Goal: Information Seeking & Learning: Learn about a topic

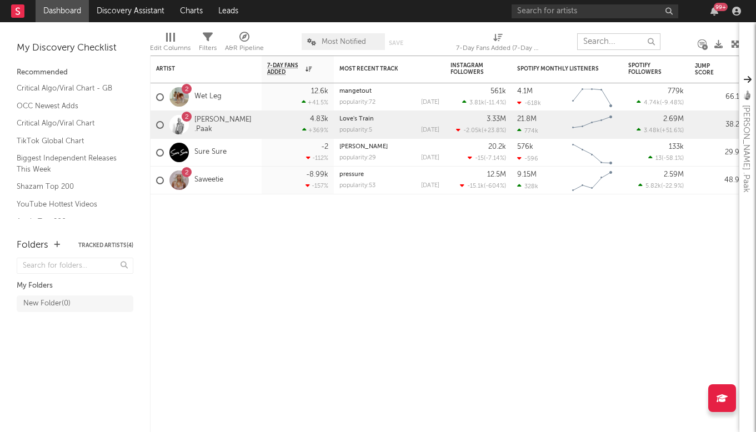
click at [611, 44] on input "text" at bounding box center [618, 41] width 83 height 17
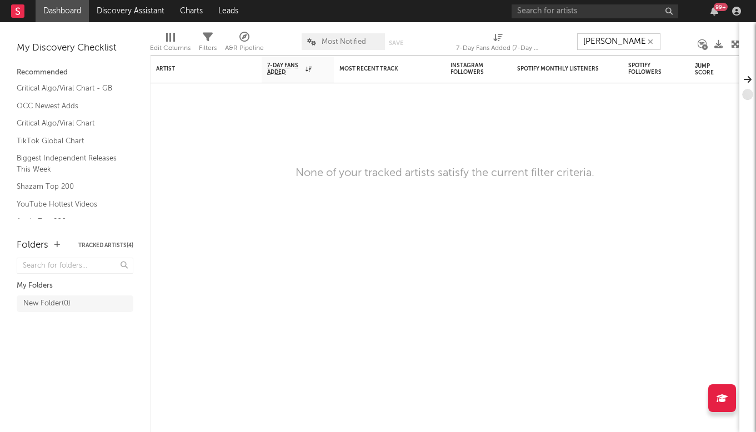
type input "[PERSON_NAME]"
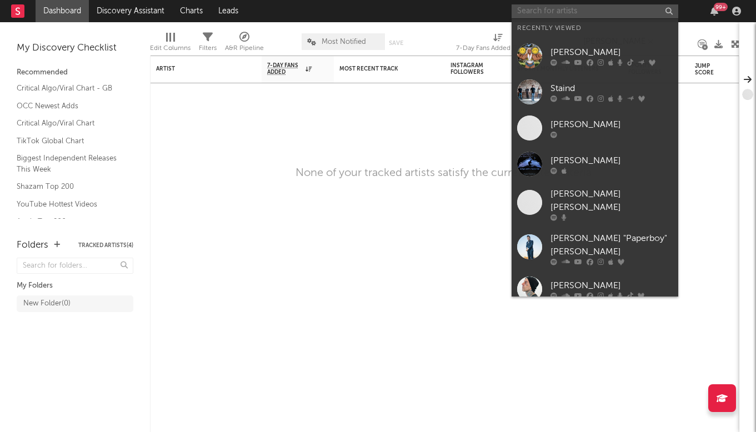
click at [592, 11] on input "text" at bounding box center [594, 11] width 167 height 14
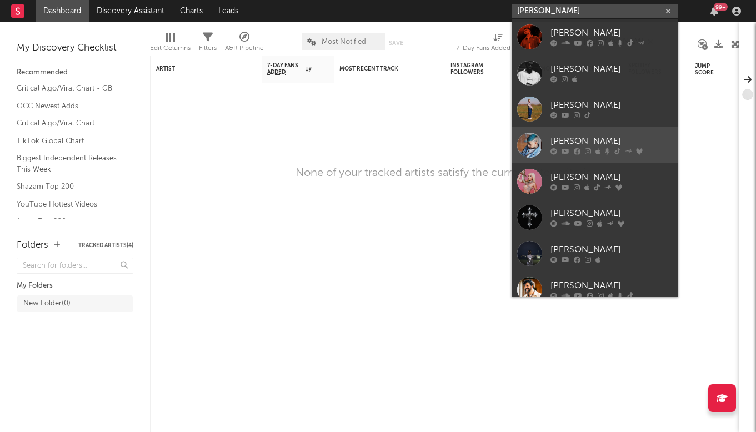
type input "[PERSON_NAME]"
click at [565, 138] on div "[PERSON_NAME]" at bounding box center [611, 141] width 122 height 13
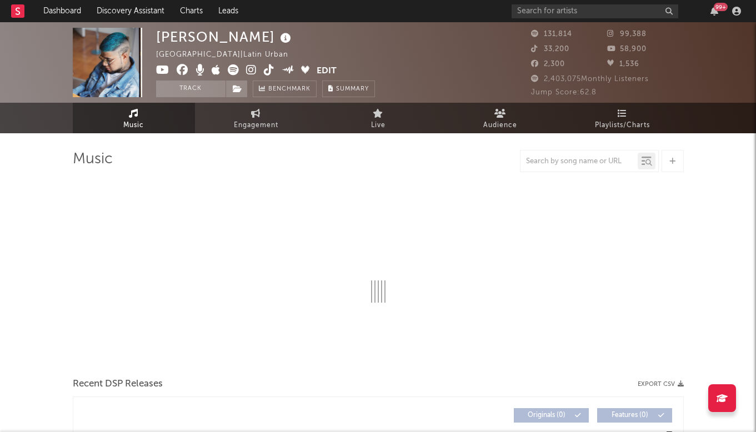
select select "6m"
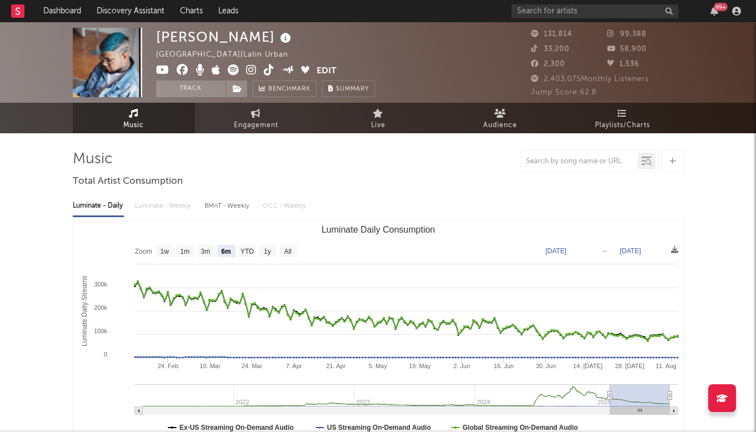
click at [122, 63] on img at bounding box center [107, 62] width 69 height 69
click at [117, 62] on img at bounding box center [107, 62] width 69 height 69
drag, startPoint x: 117, startPoint y: 62, endPoint x: 172, endPoint y: 4, distance: 79.7
click at [235, 70] on icon at bounding box center [233, 69] width 11 height 11
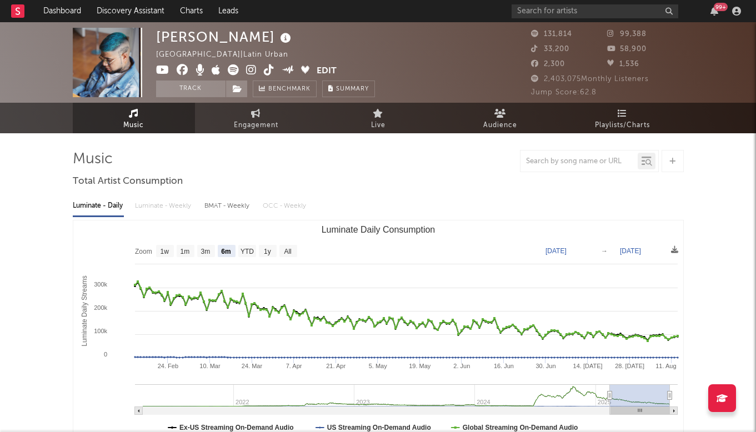
click at [246, 72] on icon at bounding box center [251, 69] width 11 height 11
click at [270, 69] on icon at bounding box center [269, 69] width 11 height 11
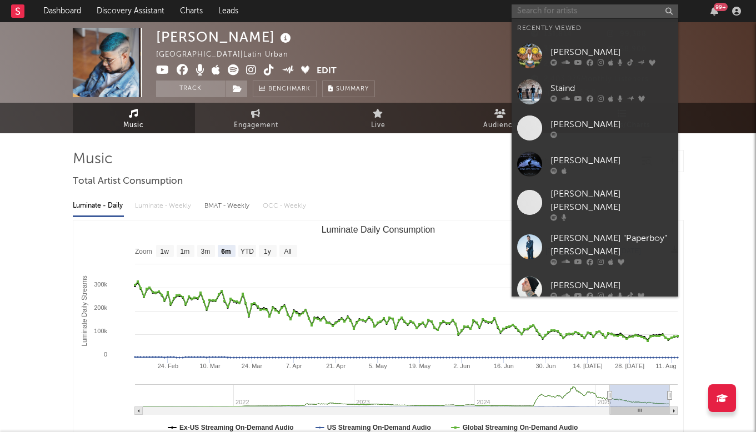
click at [558, 12] on input "text" at bounding box center [594, 11] width 167 height 14
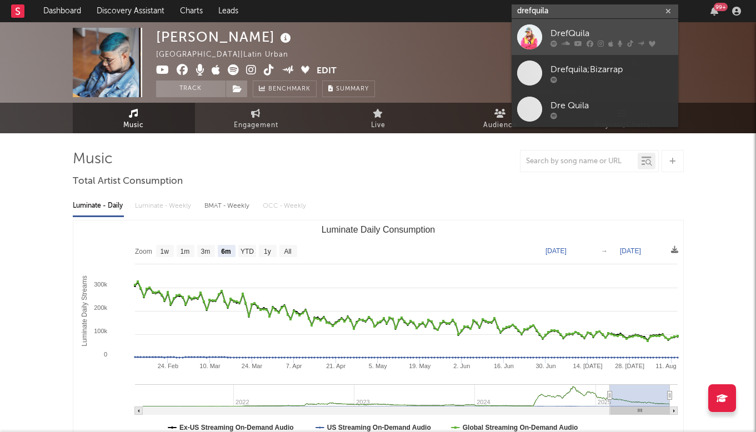
type input "drefquila"
click at [581, 38] on div "DrefQuila" at bounding box center [611, 33] width 122 height 13
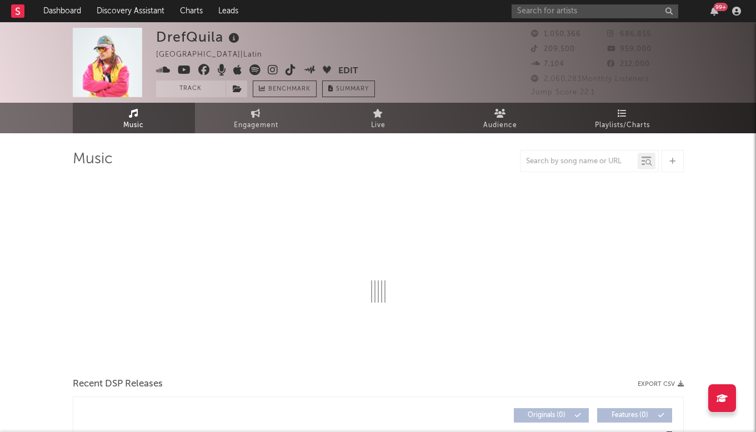
select select "6m"
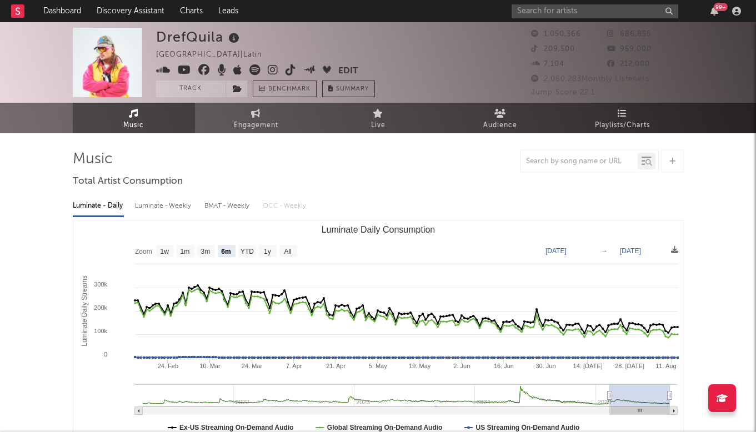
click at [257, 66] on icon at bounding box center [254, 69] width 11 height 11
click at [275, 71] on icon at bounding box center [273, 69] width 11 height 11
click at [289, 68] on icon at bounding box center [290, 69] width 11 height 11
click at [102, 69] on img at bounding box center [107, 62] width 69 height 69
click at [115, 55] on img at bounding box center [107, 62] width 69 height 69
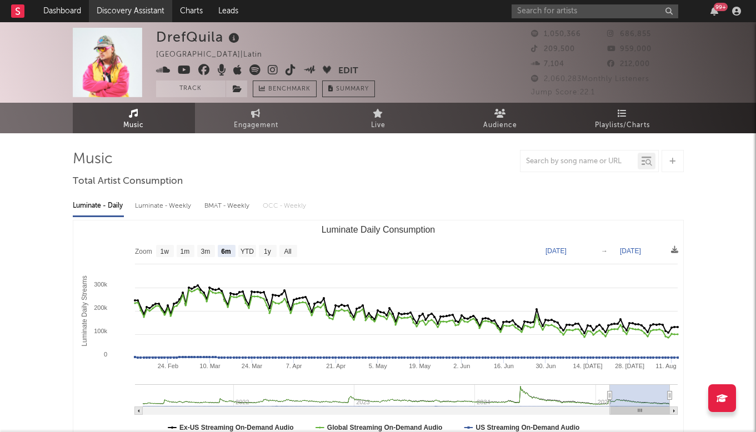
drag, startPoint x: 115, startPoint y: 55, endPoint x: 147, endPoint y: 4, distance: 59.6
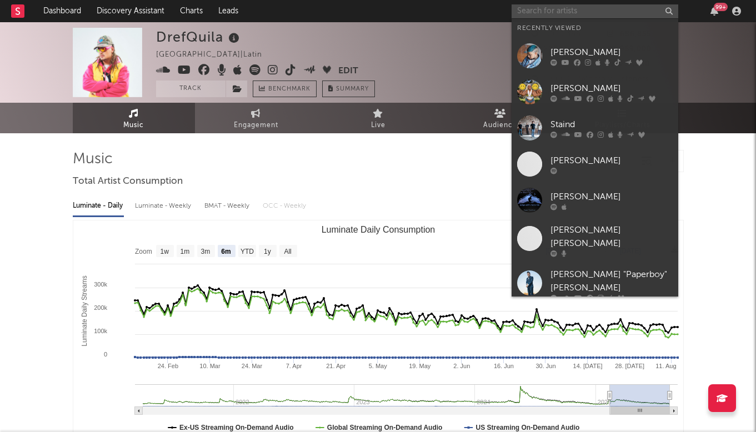
click at [534, 11] on input "text" at bounding box center [594, 11] width 167 height 14
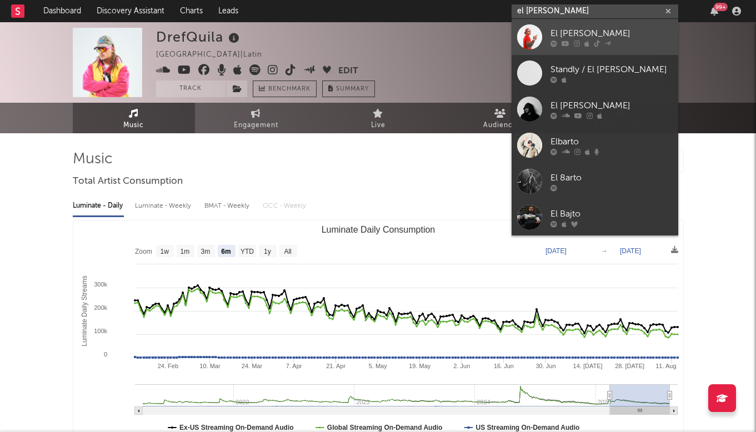
type input "el [PERSON_NAME]"
click at [548, 35] on link "El [PERSON_NAME]" at bounding box center [594, 37] width 167 height 36
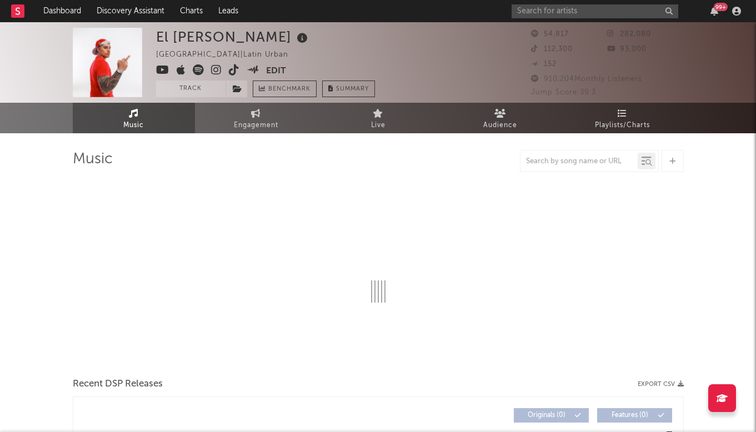
select select "6m"
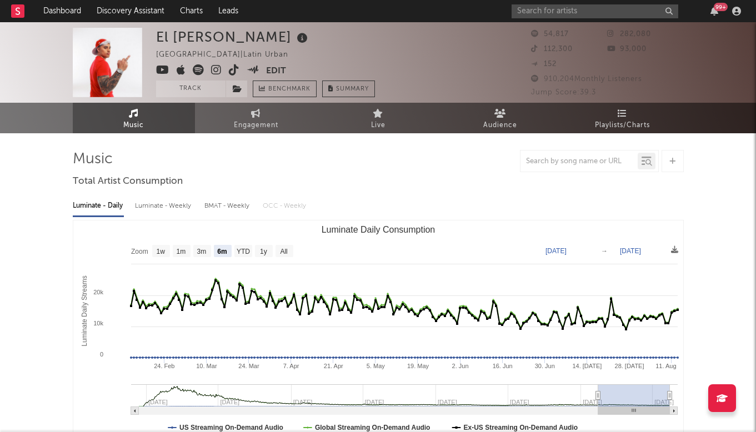
click at [215, 70] on icon at bounding box center [216, 69] width 11 height 11
click at [234, 68] on icon at bounding box center [234, 69] width 11 height 11
drag, startPoint x: 89, startPoint y: 66, endPoint x: 166, endPoint y: 4, distance: 98.7
click at [550, 22] on div "El [PERSON_NAME] Chile | Latin Urban Edit Track Benchmark Summary 54,817 282,08…" at bounding box center [378, 62] width 756 height 81
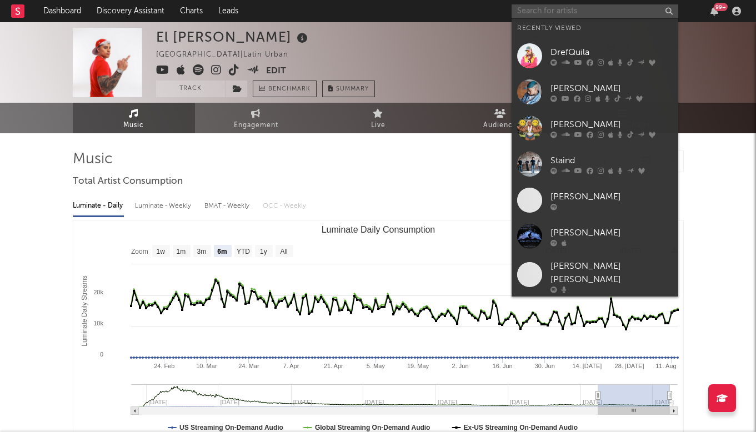
click at [549, 16] on input "text" at bounding box center [594, 11] width 167 height 14
paste input "Big Cvyu"
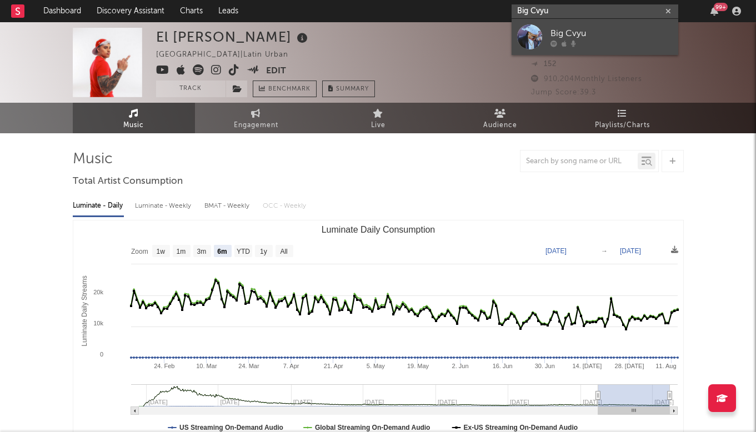
type input "Big Cvyu"
click at [576, 38] on div "Big Cvyu" at bounding box center [611, 33] width 122 height 13
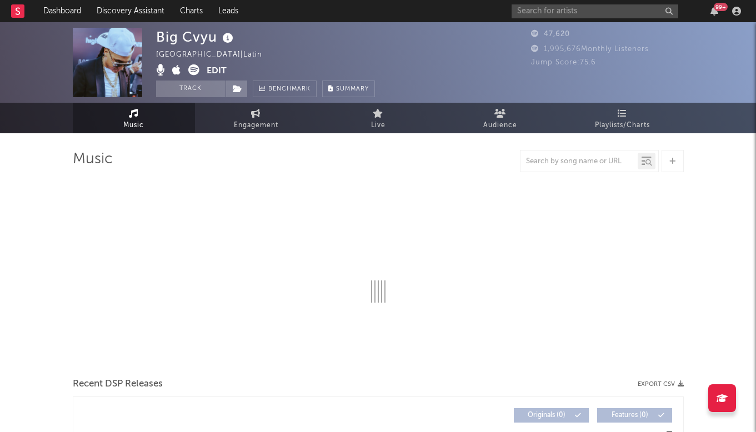
select select "1w"
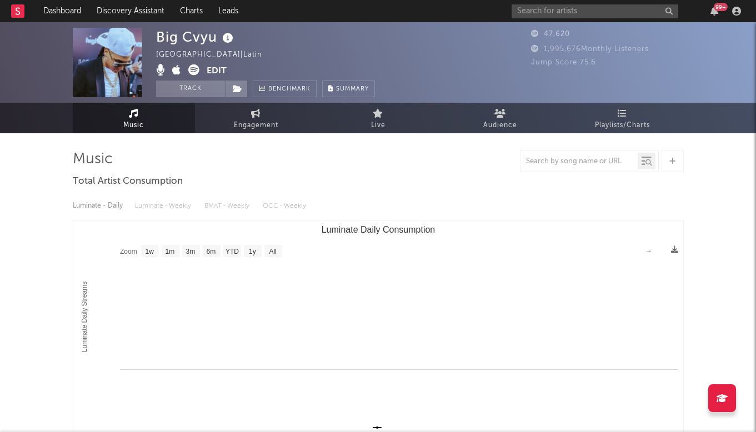
click at [118, 52] on img at bounding box center [107, 62] width 69 height 69
drag, startPoint x: 119, startPoint y: 51, endPoint x: 142, endPoint y: 2, distance: 54.4
click at [0, 22] on div "Dashboard Discovery Assistant Charts Leads 99 + Notifications Settings Mark all…" at bounding box center [378, 440] width 756 height 836
click at [565, 7] on input "text" at bounding box center [594, 11] width 167 height 14
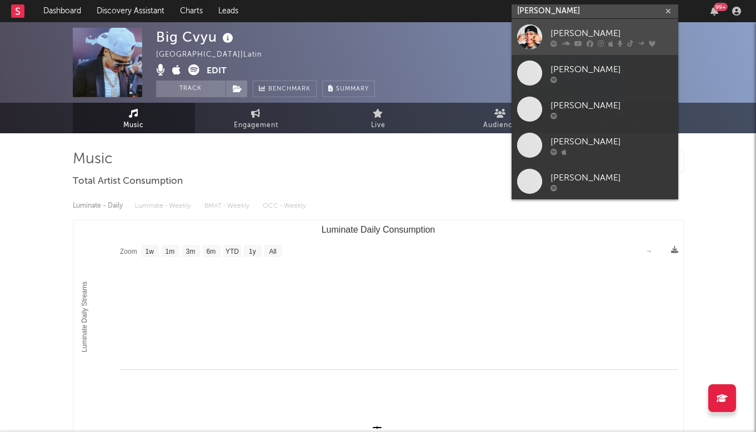
type input "[PERSON_NAME]"
click at [573, 34] on div "[PERSON_NAME]" at bounding box center [611, 33] width 122 height 13
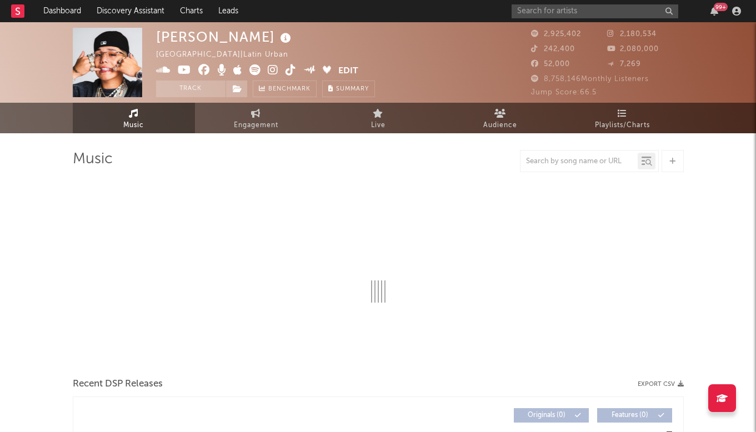
click at [103, 71] on img at bounding box center [107, 62] width 69 height 69
select select "6m"
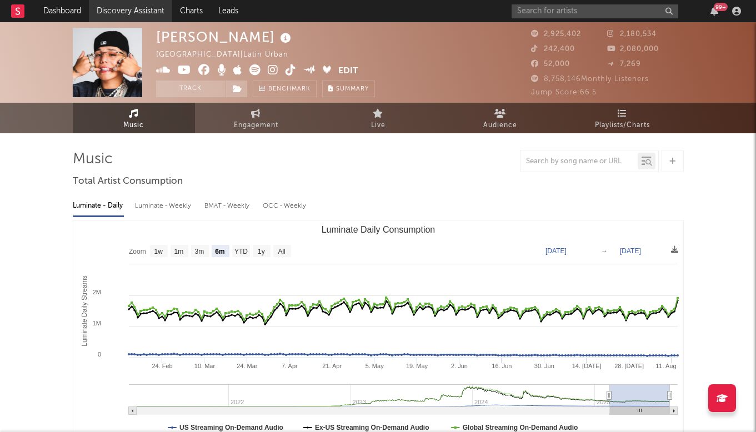
drag, startPoint x: 104, startPoint y: 70, endPoint x: 135, endPoint y: 3, distance: 73.5
click at [269, 69] on icon at bounding box center [273, 69] width 11 height 11
click at [277, 69] on icon at bounding box center [273, 69] width 11 height 11
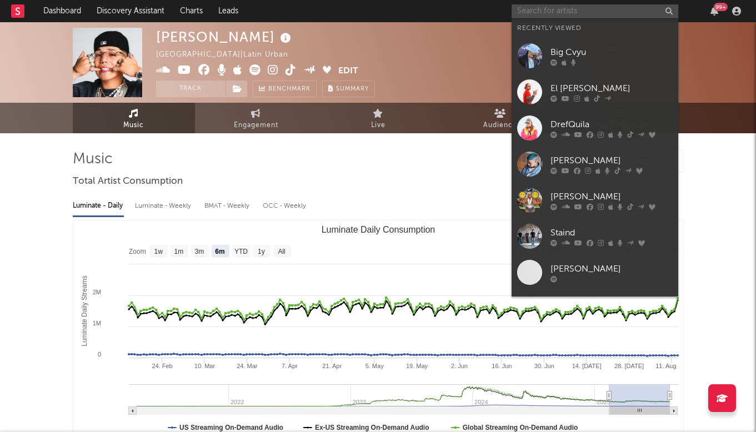
click at [567, 16] on input "text" at bounding box center [594, 11] width 167 height 14
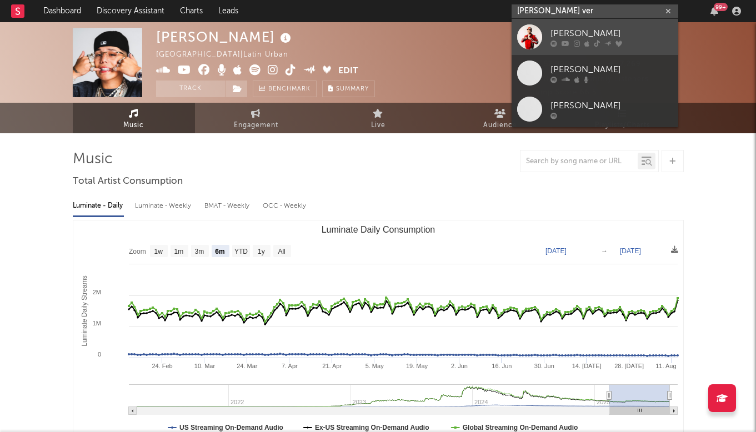
type input "[PERSON_NAME] ver"
click at [567, 32] on div "[PERSON_NAME]" at bounding box center [611, 33] width 122 height 13
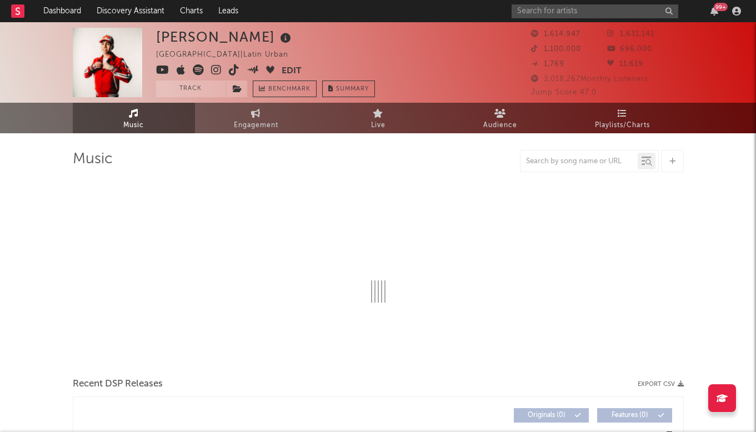
select select "6m"
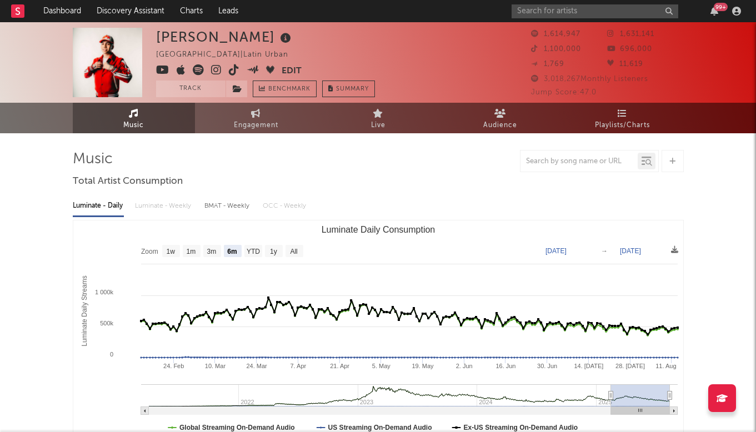
click at [84, 81] on img at bounding box center [107, 62] width 69 height 69
drag, startPoint x: 113, startPoint y: 57, endPoint x: 149, endPoint y: 1, distance: 67.0
click at [219, 71] on icon at bounding box center [216, 69] width 11 height 11
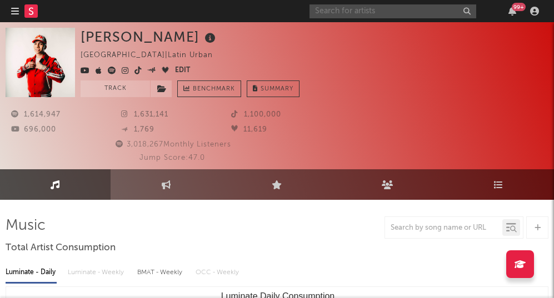
click at [363, 17] on input "text" at bounding box center [392, 11] width 167 height 14
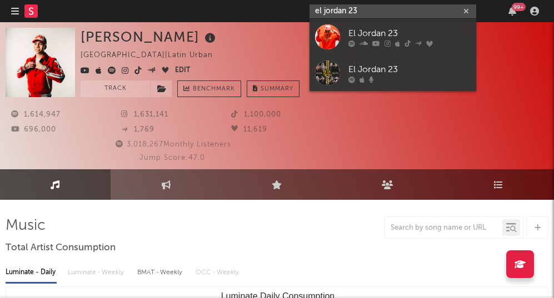
type input "el jordan 23"
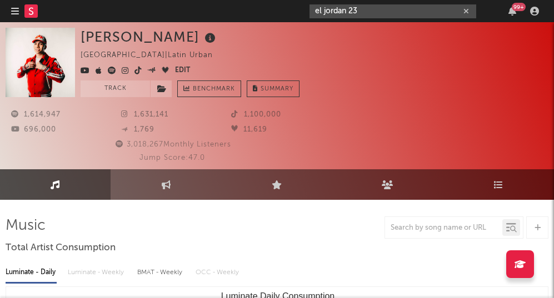
click at [379, 12] on input "el jordan 23" at bounding box center [392, 11] width 167 height 14
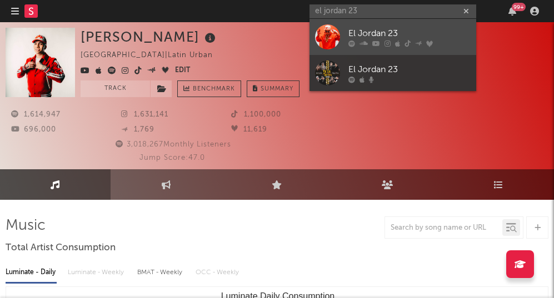
click at [374, 28] on div "El Jordan 23" at bounding box center [409, 33] width 122 height 13
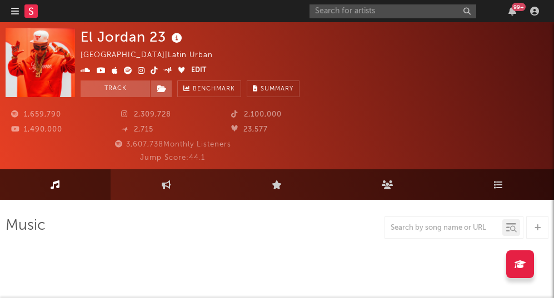
select select "6m"
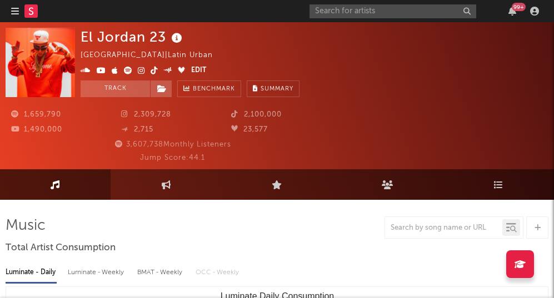
click at [140, 71] on icon at bounding box center [141, 71] width 7 height 8
click at [153, 73] on icon at bounding box center [153, 71] width 7 height 8
click at [373, 13] on input "text" at bounding box center [392, 11] width 167 height 14
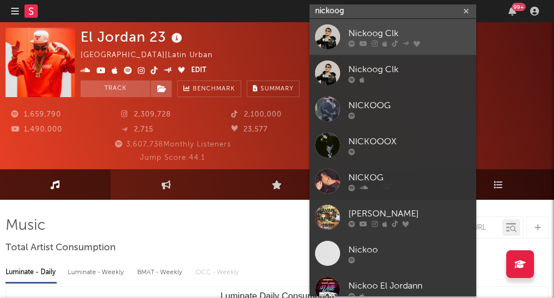
type input "nickoog"
click at [378, 34] on div "Nickoog Clk" at bounding box center [409, 33] width 122 height 13
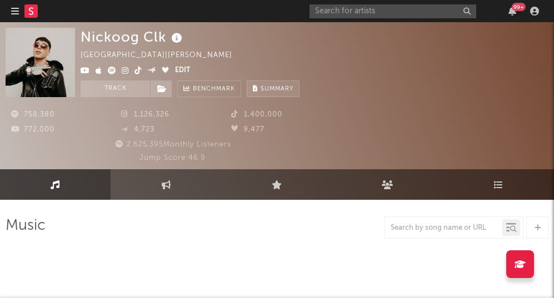
select select "6m"
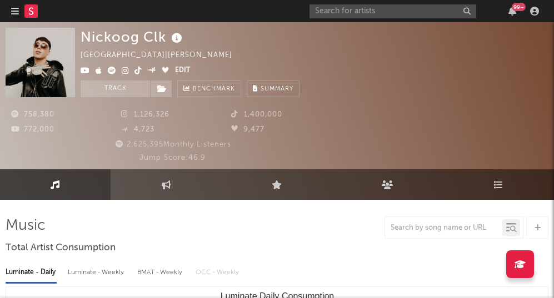
click at [137, 69] on icon at bounding box center [137, 71] width 7 height 8
click at [61, 53] on img at bounding box center [40, 62] width 69 height 69
drag, startPoint x: 61, startPoint y: 53, endPoint x: 106, endPoint y: 0, distance: 69.7
click at [345, 14] on input "text" at bounding box center [392, 11] width 167 height 14
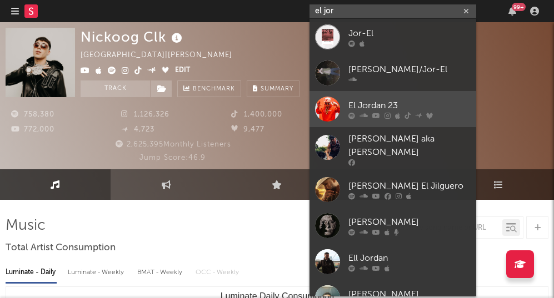
type input "el jor"
click at [329, 107] on div at bounding box center [327, 109] width 25 height 25
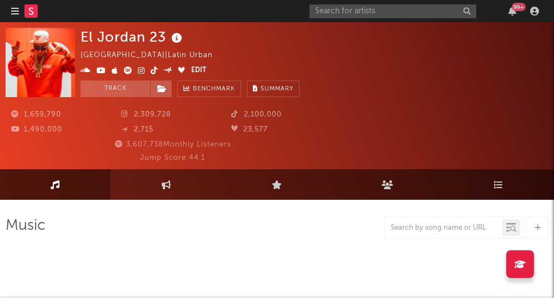
select select "6m"
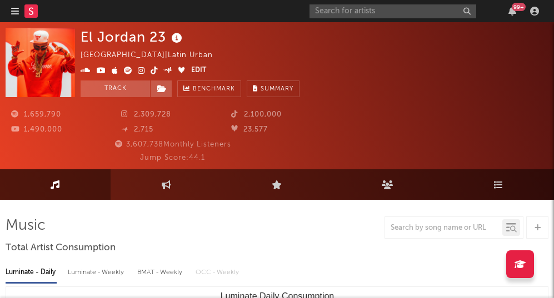
drag, startPoint x: 34, startPoint y: 54, endPoint x: 82, endPoint y: 2, distance: 70.7
click at [349, 9] on input "text" at bounding box center [392, 11] width 167 height 14
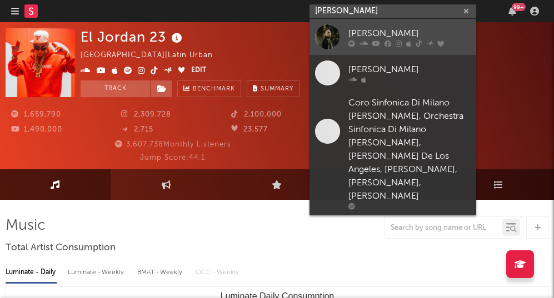
type input "[PERSON_NAME]"
click at [343, 33] on link "[PERSON_NAME]" at bounding box center [392, 37] width 167 height 36
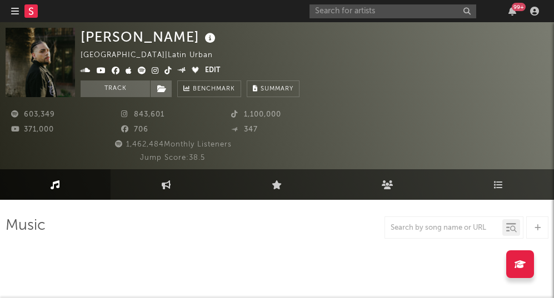
select select "6m"
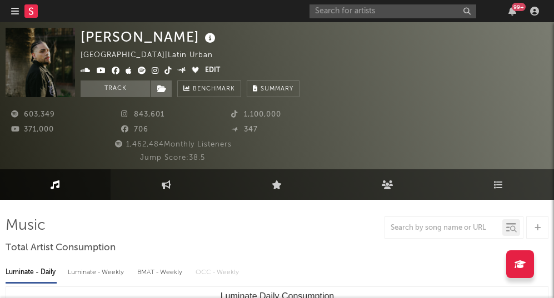
click at [58, 54] on img at bounding box center [40, 62] width 69 height 69
drag, startPoint x: 51, startPoint y: 58, endPoint x: 99, endPoint y: 0, distance: 75.7
drag, startPoint x: 36, startPoint y: 68, endPoint x: 144, endPoint y: 6, distance: 125.1
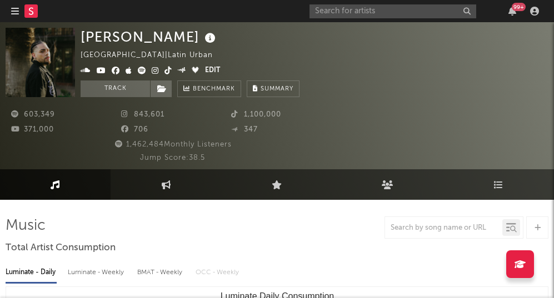
click at [164, 72] on icon at bounding box center [167, 71] width 7 height 8
click at [341, 16] on input "text" at bounding box center [392, 11] width 167 height 14
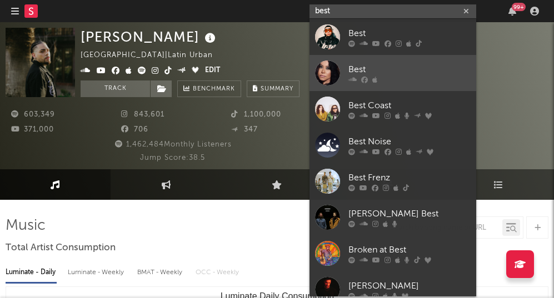
type input "best"
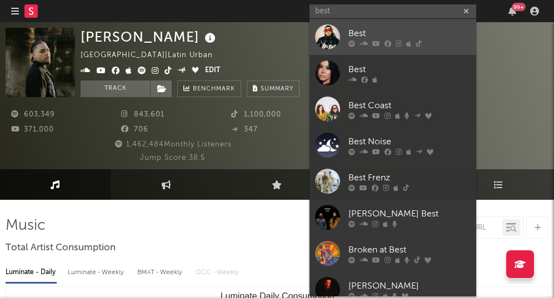
click at [326, 37] on div at bounding box center [327, 36] width 25 height 25
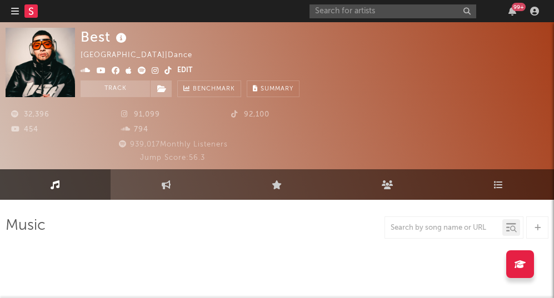
select select "6m"
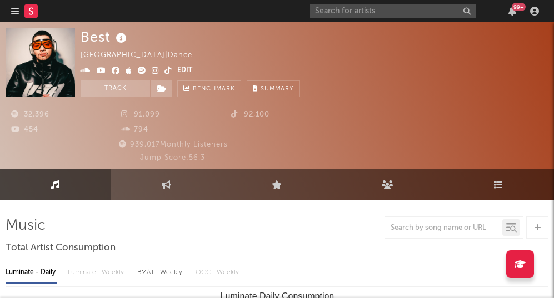
click at [37, 62] on img at bounding box center [40, 62] width 69 height 69
drag, startPoint x: 39, startPoint y: 63, endPoint x: 118, endPoint y: 0, distance: 101.2
click at [167, 72] on icon at bounding box center [167, 71] width 7 height 8
